Goal: Find specific page/section: Find specific page/section

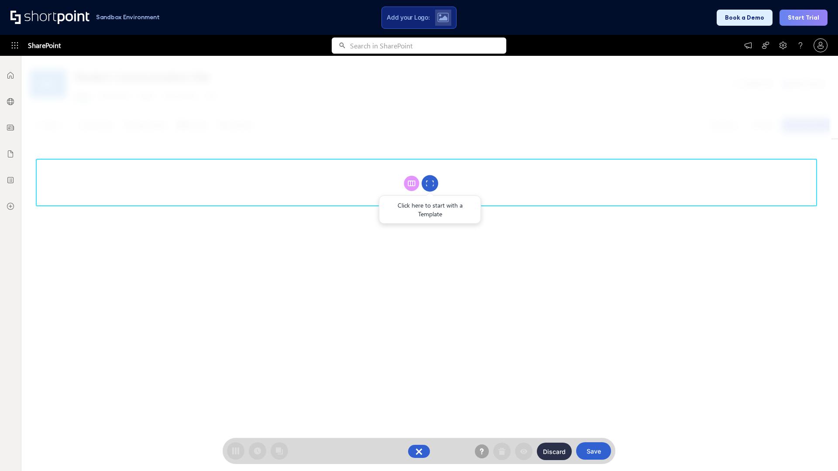
click at [430, 183] on circle at bounding box center [430, 183] width 17 height 17
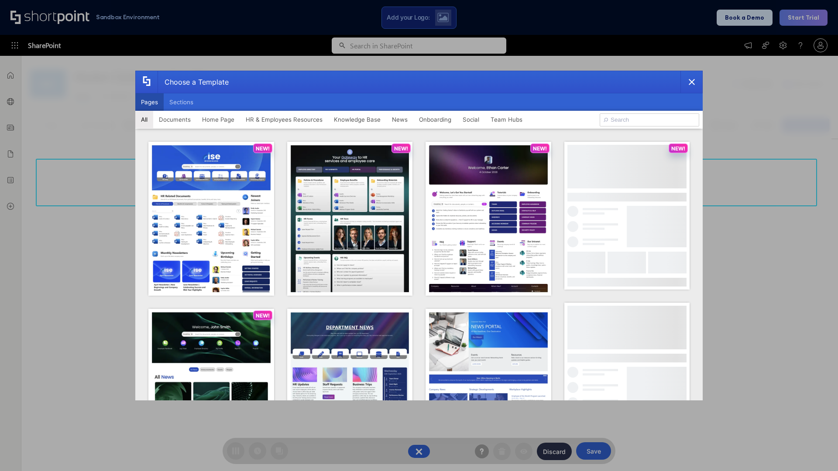
click at [149, 102] on button "Pages" at bounding box center [149, 101] width 28 height 17
type input "HR 3"
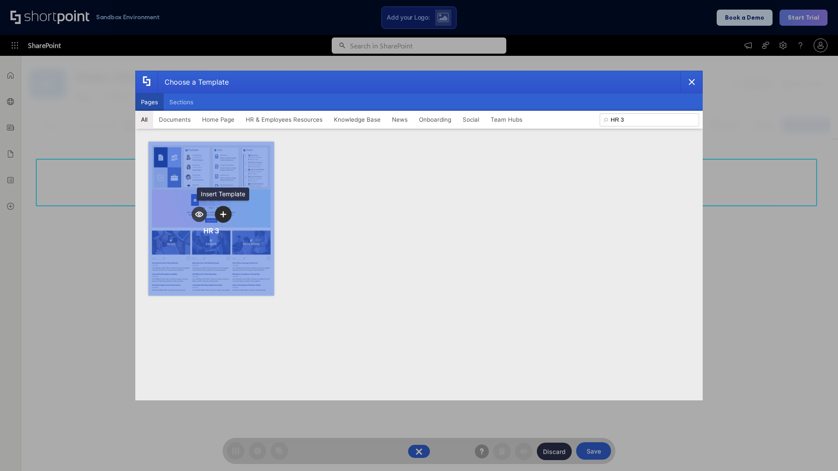
click at [223, 214] on icon "template selector" at bounding box center [223, 214] width 6 height 6
